Goal: Task Accomplishment & Management: Manage account settings

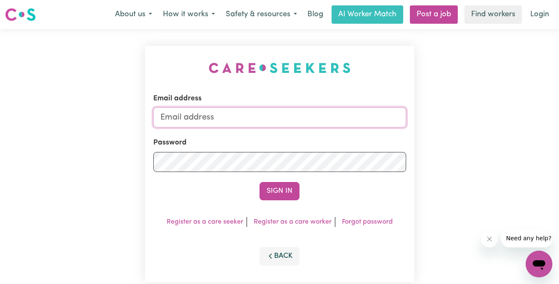
type input "[EMAIL_ADDRESS][DOMAIN_NAME]"
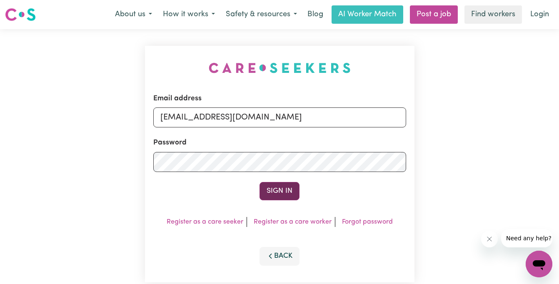
click at [282, 190] on button "Sign In" at bounding box center [280, 191] width 40 height 18
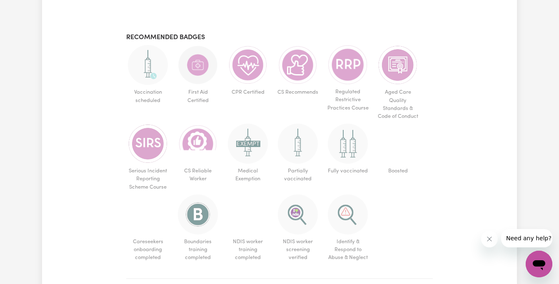
scroll to position [496, 0]
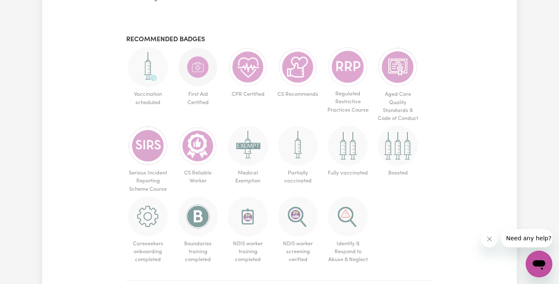
click at [512, 237] on span "Need any help?" at bounding box center [528, 238] width 45 height 7
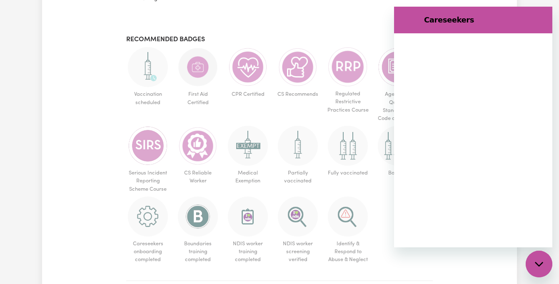
scroll to position [0, 0]
type textarea "x"
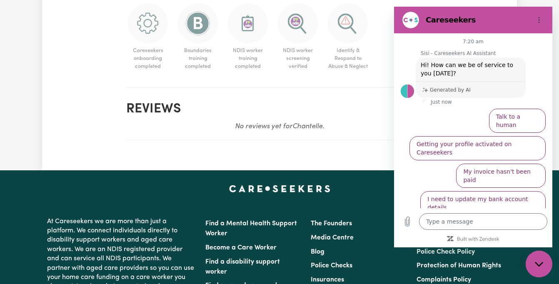
scroll to position [763, 0]
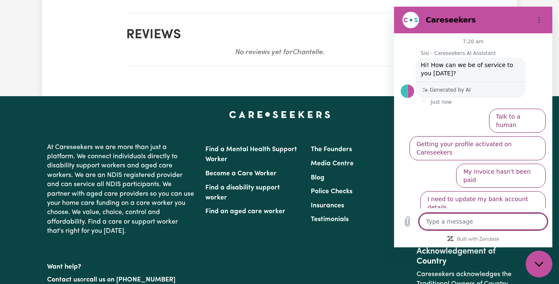
click at [502, 229] on textarea at bounding box center [483, 221] width 128 height 17
type textarea "h"
type textarea "x"
type textarea "ho"
type textarea "x"
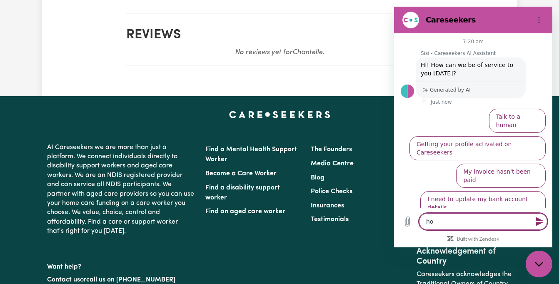
type textarea "how"
type textarea "x"
type textarea "how"
type textarea "x"
type textarea "how d"
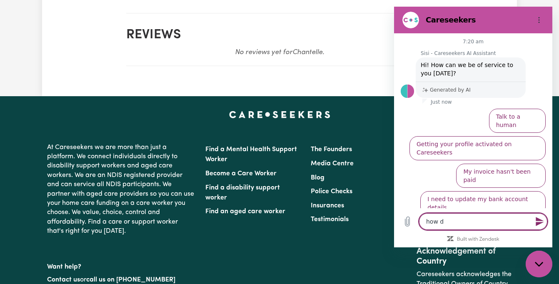
type textarea "x"
type textarea "how do"
type textarea "x"
type textarea "how do"
type textarea "x"
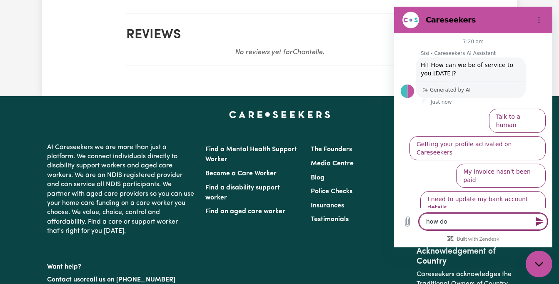
type textarea "how do i"
type textarea "x"
type textarea "how do I"
type textarea "x"
type textarea "how do I p"
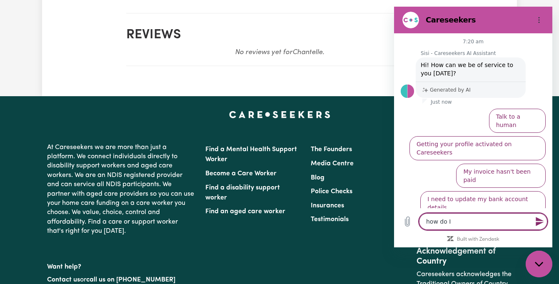
type textarea "x"
type textarea "how do I pu"
type textarea "x"
type textarea "how do I put"
type textarea "x"
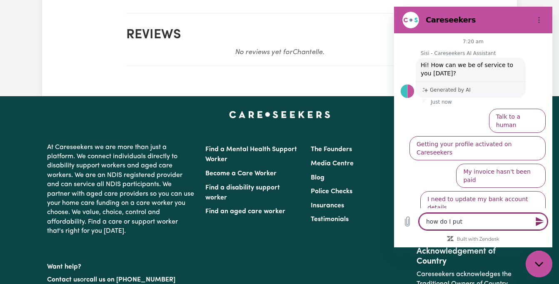
type textarea "how do I put"
type textarea "x"
type textarea "how do I put b"
type textarea "x"
type textarea "how do I put ba"
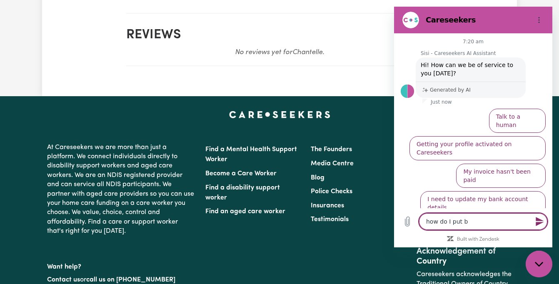
type textarea "x"
type textarea "how do I put bag"
type textarea "x"
type textarea "how do I put ba"
type textarea "x"
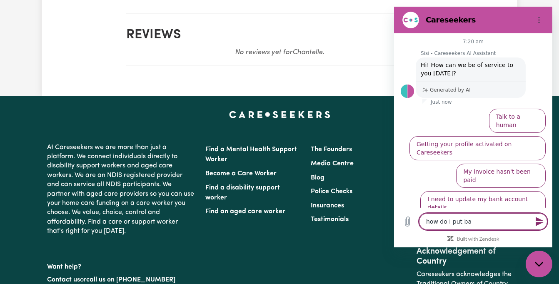
type textarea "how do I put bad"
type textarea "x"
type textarea "how do I put badg"
type textarea "x"
type textarea "how do I put badge"
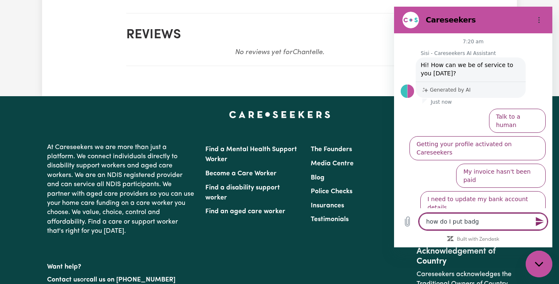
type textarea "x"
type textarea "how do I put badged"
type textarea "x"
type textarea "how do I put badgeds"
type textarea "x"
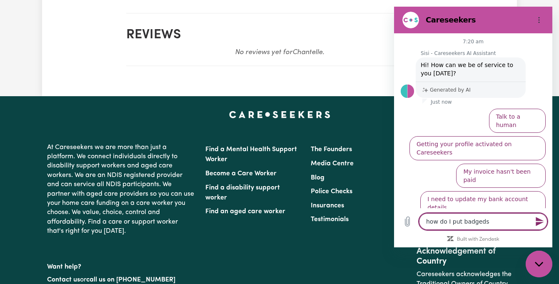
type textarea "how do I put badged"
type textarea "x"
type textarea "how do I put badge"
type textarea "x"
type textarea "how do I put badges"
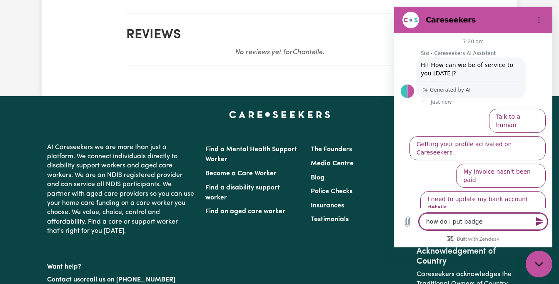
type textarea "x"
type textarea "how do I put badges"
type textarea "x"
type textarea "how do I put badges o"
type textarea "x"
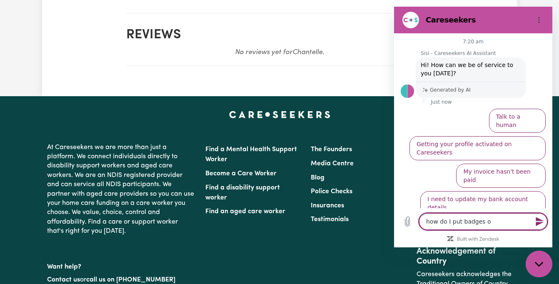
type textarea "how do I put badges on"
type textarea "x"
type textarea "how do I put badges on"
type textarea "x"
type textarea "how do I put badges on y"
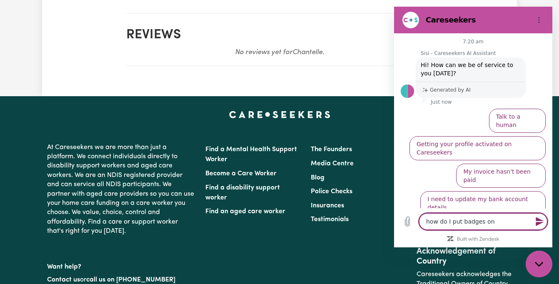
type textarea "x"
type textarea "how do I put badges on"
type textarea "x"
type textarea "how do I put badges on m"
type textarea "x"
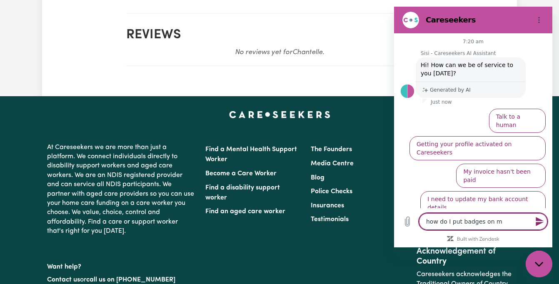
type textarea "how do I put badges on my"
type textarea "x"
type textarea "how do I put badges on my"
type textarea "x"
type textarea "how do I put badges on my p"
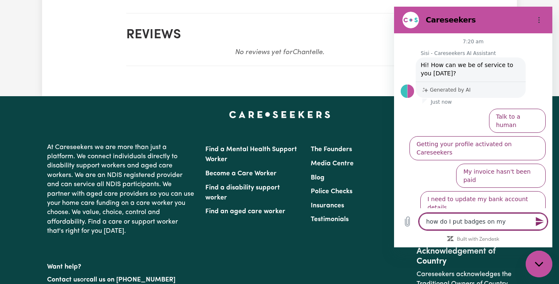
type textarea "x"
type textarea "how do I put badges on my pr"
type textarea "x"
type textarea "how do I put badges on my pro"
type textarea "x"
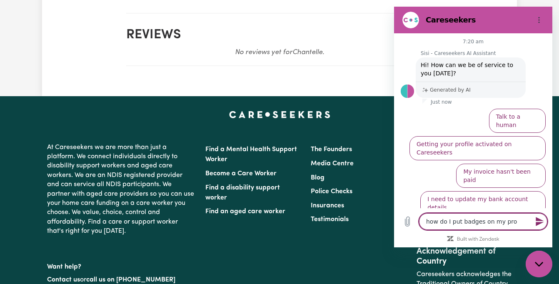
type textarea "how do I put badges on my prof"
type textarea "x"
type textarea "how do I put badges on my profi"
type textarea "x"
type textarea "how do I put badges on my profil"
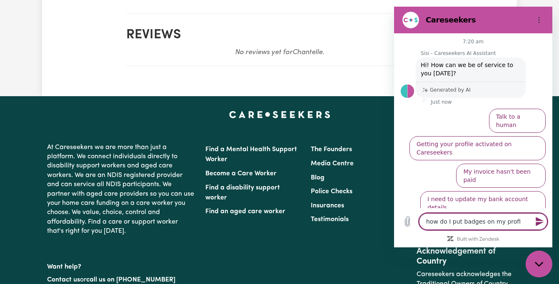
type textarea "x"
type textarea "how do I put badges on my profile"
type textarea "x"
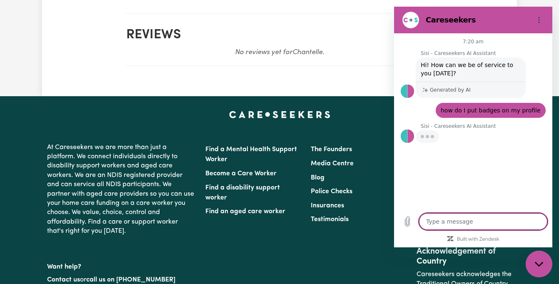
type textarea "x"
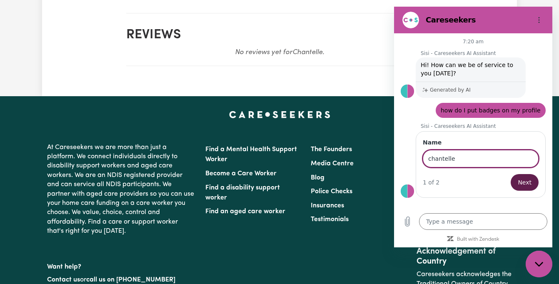
type input "chantelle"
click at [530, 185] on span "Next" at bounding box center [525, 182] width 14 height 10
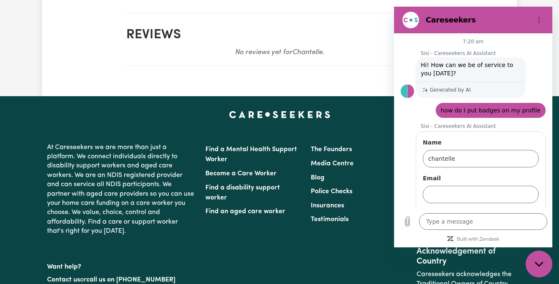
drag, startPoint x: 547, startPoint y: 156, endPoint x: 552, endPoint y: 184, distance: 28.3
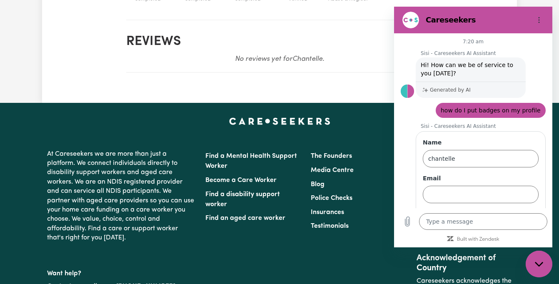
scroll to position [26, 0]
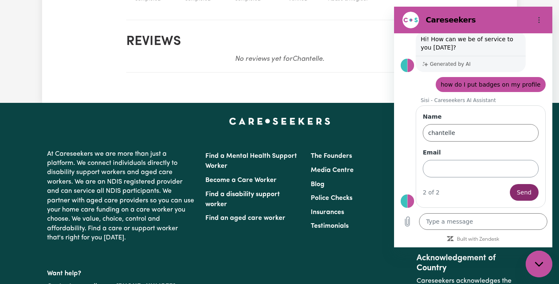
click at [487, 175] on input "Email" at bounding box center [481, 168] width 116 height 17
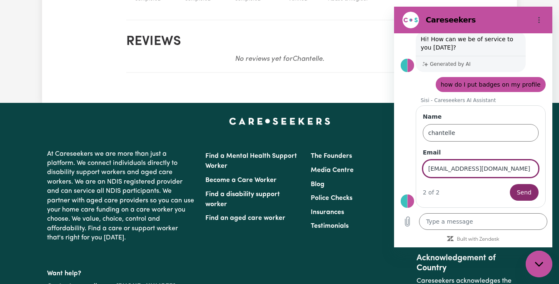
type input "[EMAIL_ADDRESS][DOMAIN_NAME]"
click at [518, 192] on button "Send" at bounding box center [524, 192] width 29 height 17
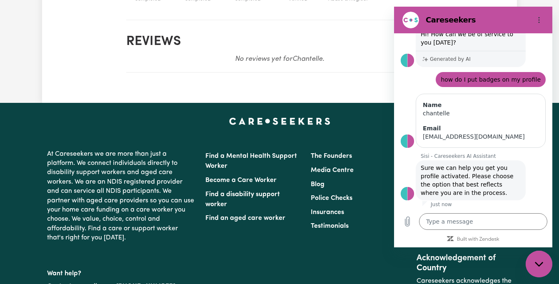
scroll to position [153, 0]
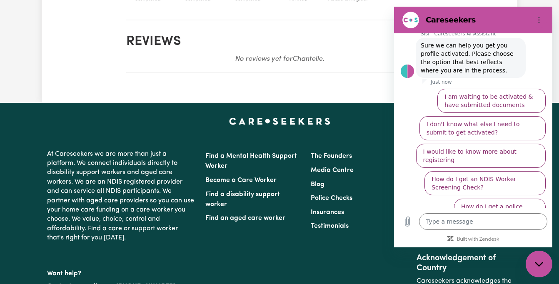
click at [339, 46] on h2 "Reviews" at bounding box center [279, 42] width 307 height 16
click at [350, 56] on p "No reviews yet for [PERSON_NAME] ." at bounding box center [279, 59] width 307 height 12
click at [544, 267] on div "Close messaging window" at bounding box center [539, 264] width 25 height 25
type textarea "x"
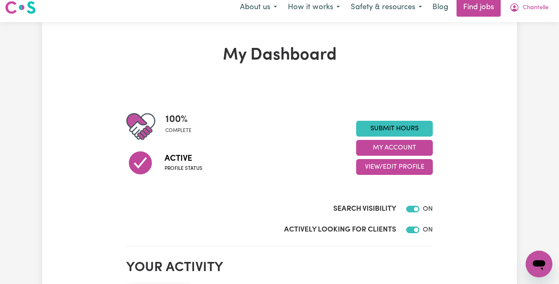
scroll to position [0, 0]
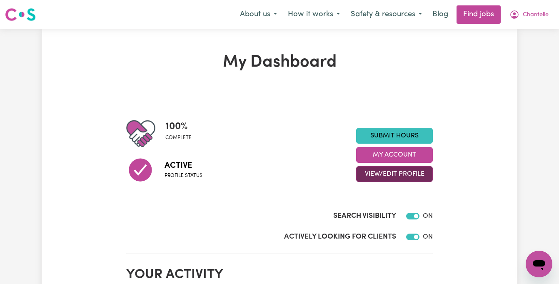
click at [407, 172] on button "View/Edit Profile" at bounding box center [394, 174] width 77 height 16
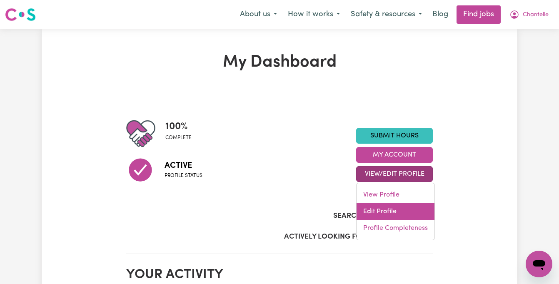
click at [384, 215] on link "Edit Profile" at bounding box center [396, 211] width 78 height 17
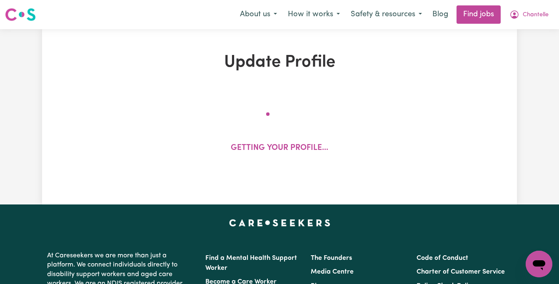
select select "[DEMOGRAPHIC_DATA]"
select select "[DEMOGRAPHIC_DATA] Citizen"
select select "Studying a healthcare related degree or qualification"
select select "40"
select select "45"
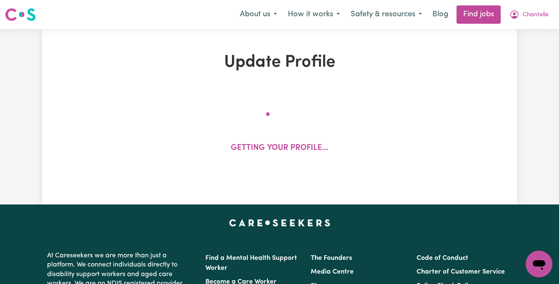
select select "50"
select select "55"
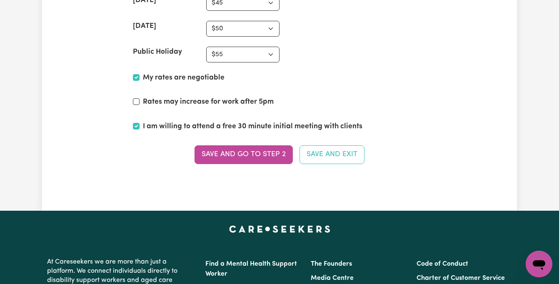
scroll to position [2448, 0]
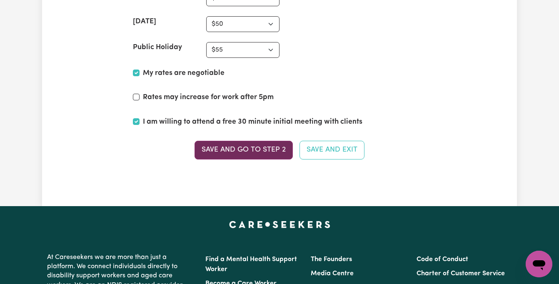
click at [263, 141] on button "Save and go to Step 2" at bounding box center [244, 150] width 98 height 18
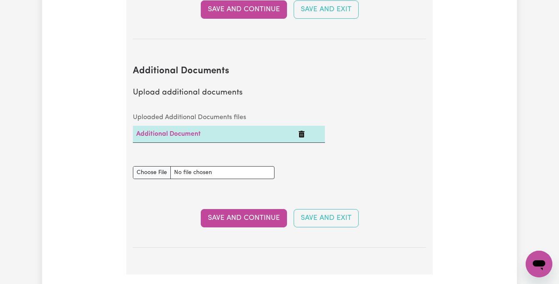
scroll to position [1521, 0]
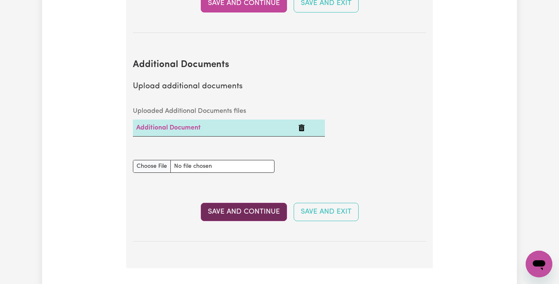
click at [262, 203] on button "Save and Continue" at bounding box center [244, 212] width 86 height 18
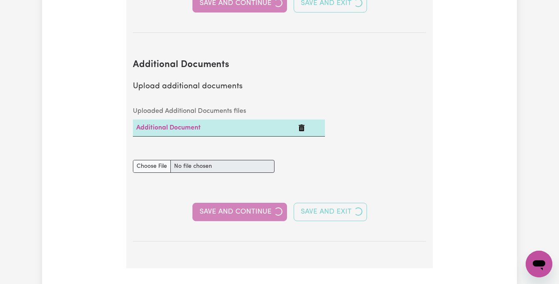
select select "2017"
select select "2020"
select select "Certificate III (Individual Support)"
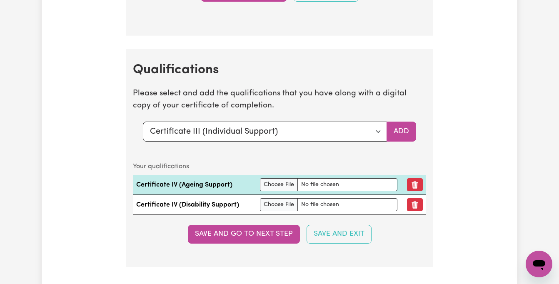
scroll to position [2133, 0]
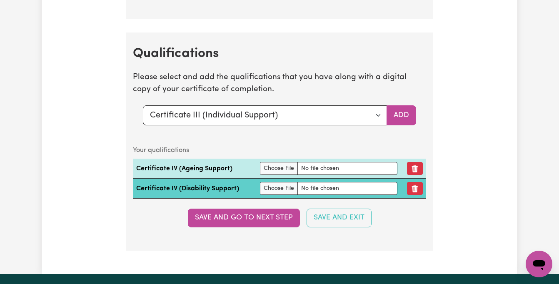
click at [209, 179] on td "Certificate IV (Disability Support)" at bounding box center [195, 189] width 124 height 20
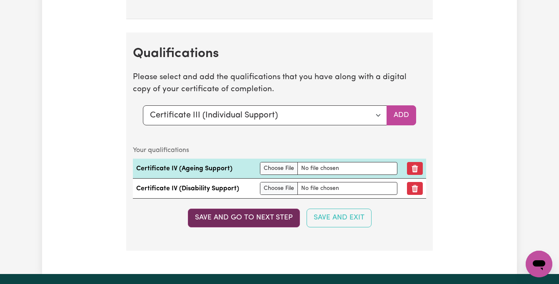
click at [252, 210] on button "Save and go to next step" at bounding box center [244, 218] width 112 height 18
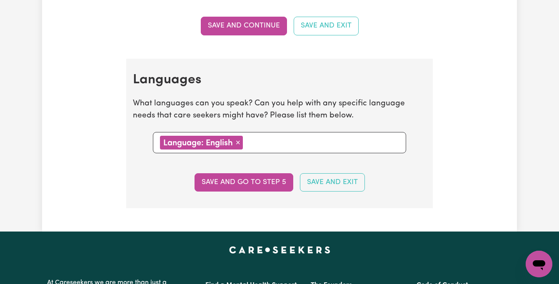
scroll to position [815, 0]
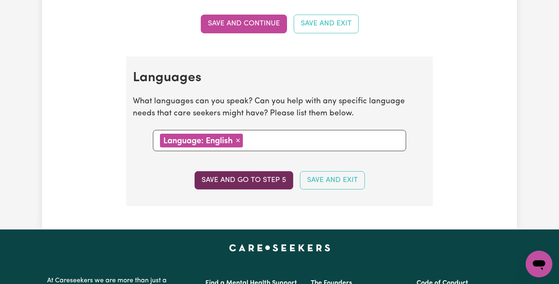
click at [261, 171] on button "Save and go to step 5" at bounding box center [244, 180] width 99 height 18
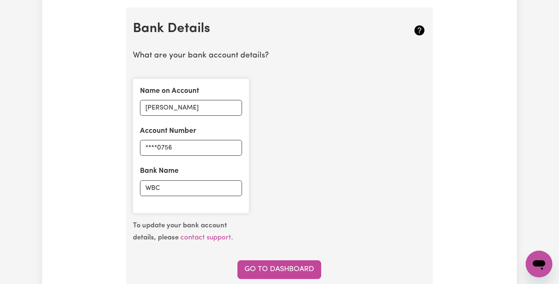
scroll to position [791, 0]
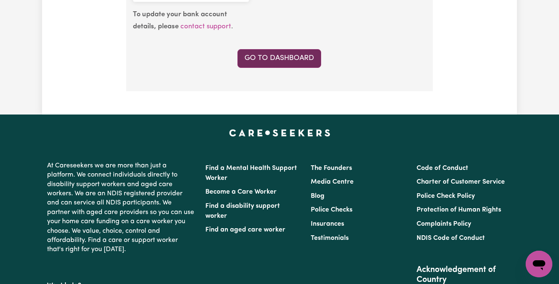
click at [275, 52] on link "Go to Dashboard" at bounding box center [279, 58] width 84 height 18
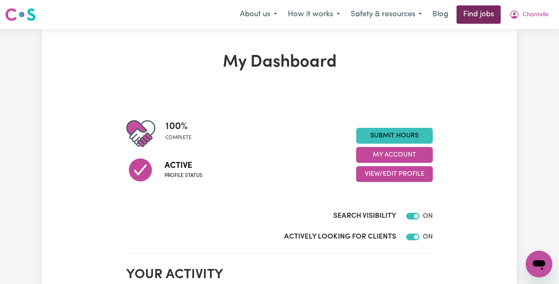
click at [480, 15] on link "Find jobs" at bounding box center [479, 14] width 44 height 18
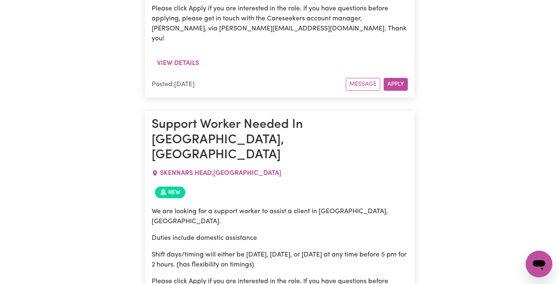
scroll to position [542, 0]
